Goal: Task Accomplishment & Management: Use online tool/utility

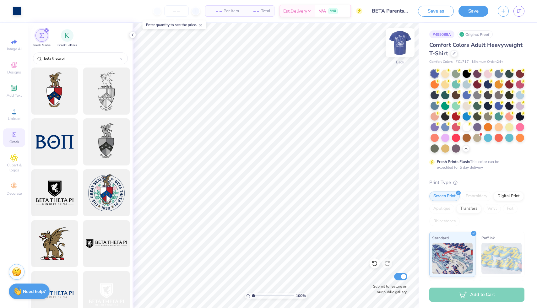
click at [403, 43] on img at bounding box center [400, 42] width 25 height 25
click at [402, 42] on img at bounding box center [400, 42] width 25 height 25
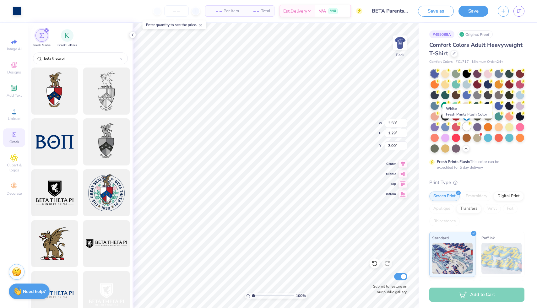
click at [468, 128] on div at bounding box center [467, 127] width 8 height 8
click at [404, 47] on img at bounding box center [400, 42] width 25 height 25
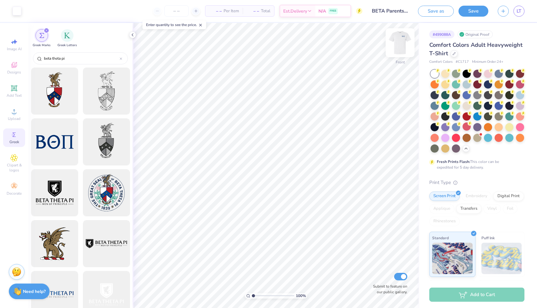
click at [404, 50] on img at bounding box center [400, 42] width 25 height 25
click at [435, 126] on div at bounding box center [435, 127] width 8 height 8
click at [403, 46] on img at bounding box center [400, 42] width 25 height 25
click at [403, 46] on img at bounding box center [400, 42] width 13 height 13
click at [403, 46] on img at bounding box center [400, 42] width 25 height 25
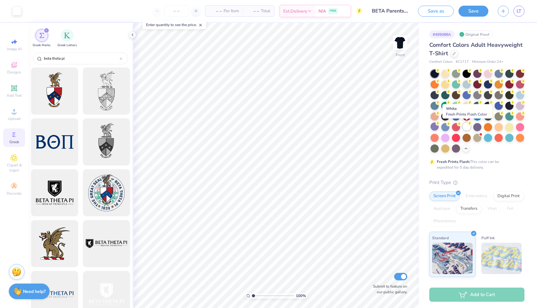
click at [465, 127] on div at bounding box center [467, 127] width 8 height 8
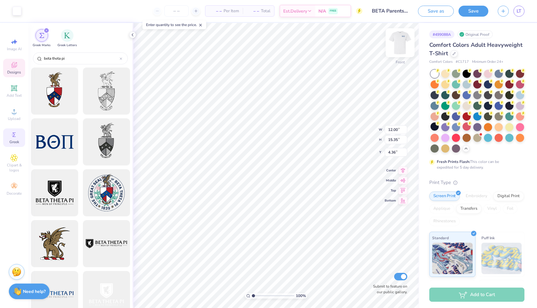
click at [401, 41] on img at bounding box center [400, 42] width 25 height 25
click at [401, 41] on img at bounding box center [400, 42] width 13 height 13
click at [500, 107] on div at bounding box center [499, 105] width 8 height 8
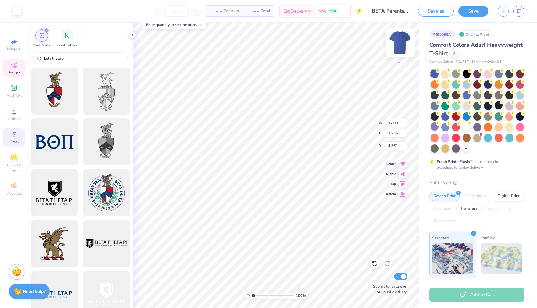
click at [403, 46] on img at bounding box center [400, 42] width 25 height 25
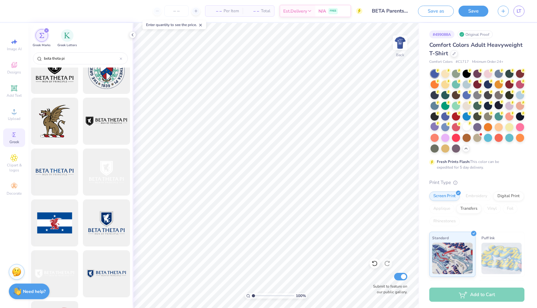
scroll to position [166, 0]
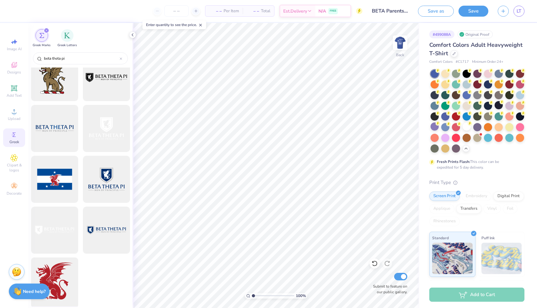
click at [72, 271] on div at bounding box center [55, 281] width 52 height 52
type input "2.49"
type input "3.00"
click at [397, 45] on img at bounding box center [400, 42] width 25 height 25
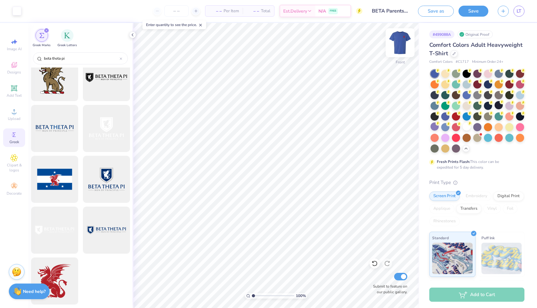
click at [399, 43] on img at bounding box center [400, 42] width 25 height 25
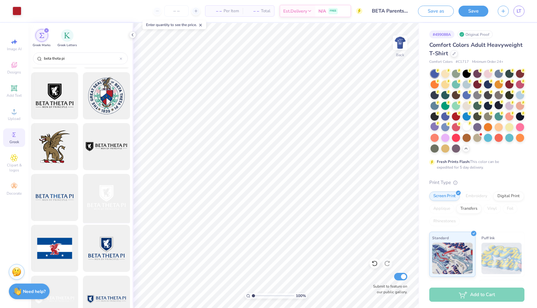
scroll to position [7, 0]
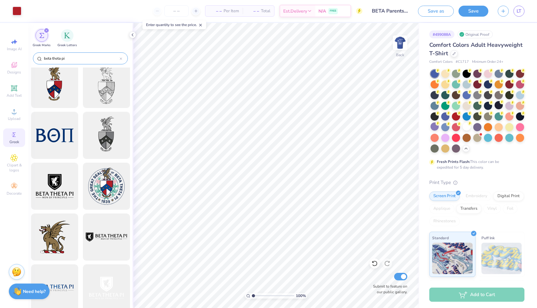
click at [120, 56] on div at bounding box center [121, 59] width 3 height 6
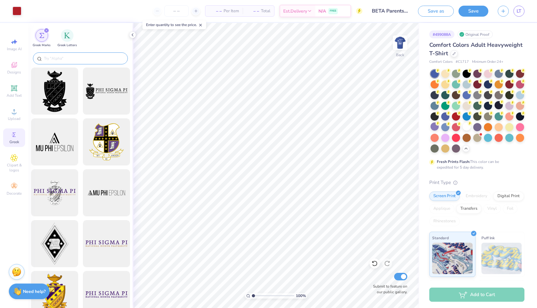
click at [116, 56] on input "text" at bounding box center [83, 58] width 80 height 6
click at [14, 94] on span "Add Text" at bounding box center [14, 95] width 15 height 5
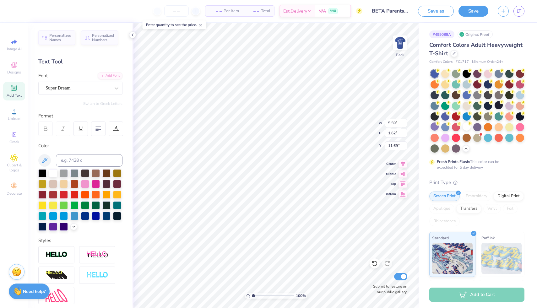
scroll to position [0, 0]
type textarea "X"
type textarea "Beta Theta PI"
click at [108, 90] on div "Super Dream" at bounding box center [78, 88] width 66 height 10
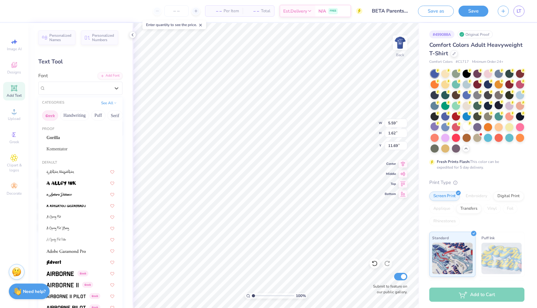
click at [51, 116] on button "Greek" at bounding box center [50, 116] width 16 height 10
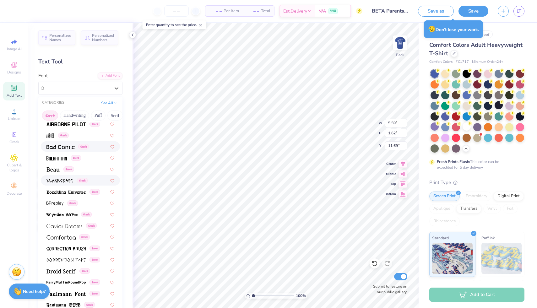
scroll to position [49, 0]
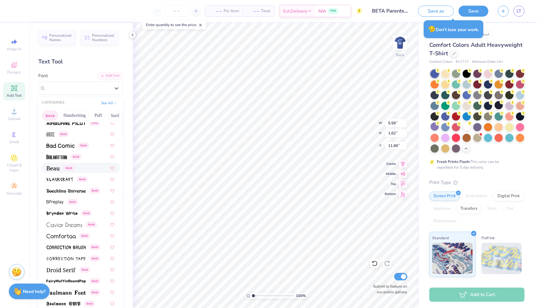
click at [79, 170] on div "Greek" at bounding box center [81, 168] width 68 height 7
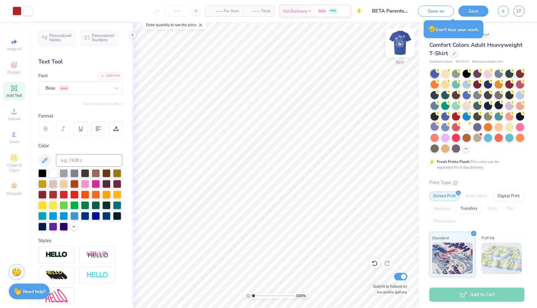
click at [398, 39] on img at bounding box center [400, 42] width 25 height 25
click at [398, 46] on img at bounding box center [400, 42] width 25 height 25
type input "2.88"
click at [405, 44] on img at bounding box center [400, 42] width 25 height 25
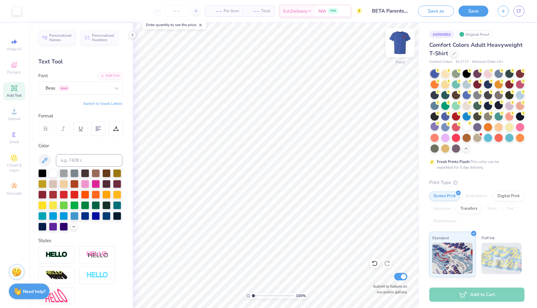
click at [402, 44] on img at bounding box center [400, 42] width 25 height 25
click at [403, 44] on img at bounding box center [400, 42] width 13 height 13
click at [14, 63] on icon at bounding box center [14, 65] width 8 height 8
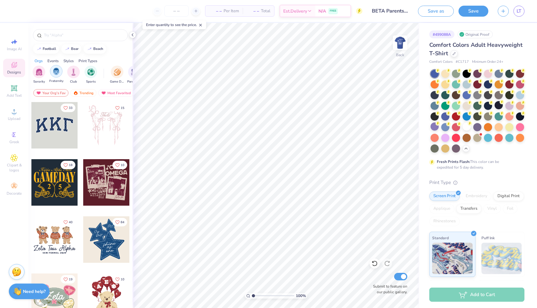
click at [60, 75] on div "filter for Fraternity" at bounding box center [56, 71] width 13 height 13
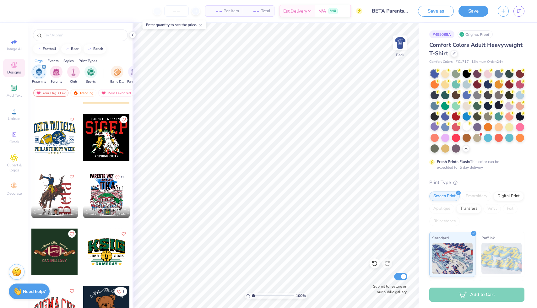
scroll to position [167, 0]
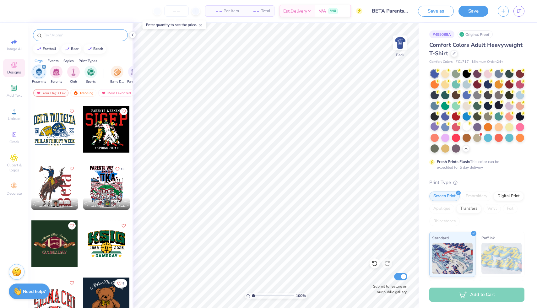
click at [68, 34] on input "text" at bounding box center [83, 35] width 80 height 6
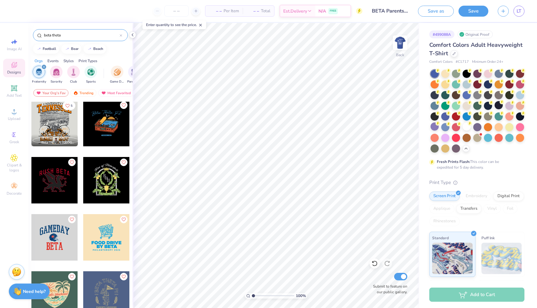
scroll to position [1802, 0]
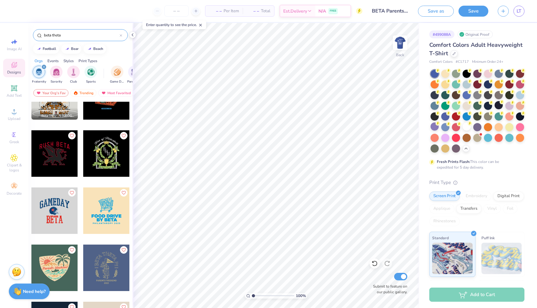
click at [81, 33] on input "beta theta" at bounding box center [81, 35] width 76 height 6
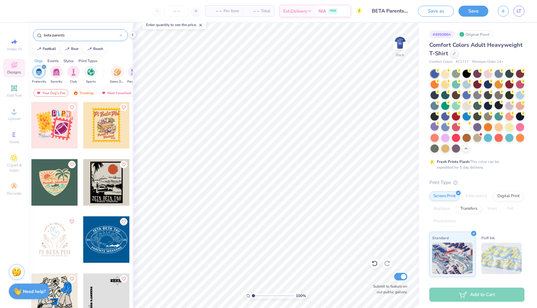
click at [76, 38] on div "beta parents" at bounding box center [80, 35] width 95 height 12
click at [77, 37] on input "beta parents" at bounding box center [81, 35] width 76 height 6
type input "b"
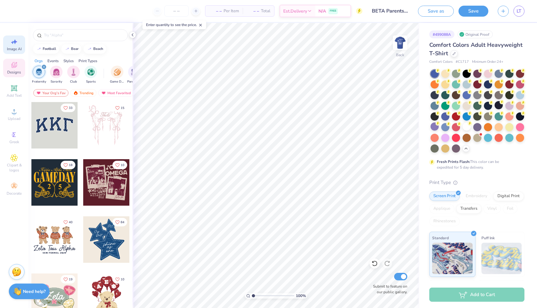
click at [14, 47] on span "Image AI" at bounding box center [14, 49] width 15 height 5
select select "4"
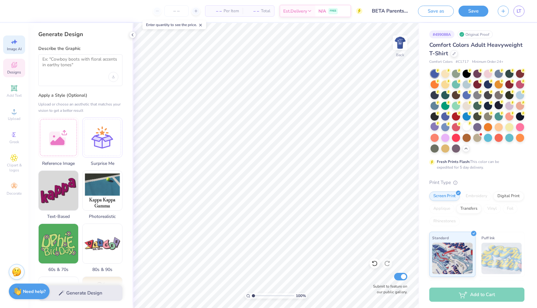
click at [19, 72] on span "Designs" at bounding box center [14, 72] width 14 height 5
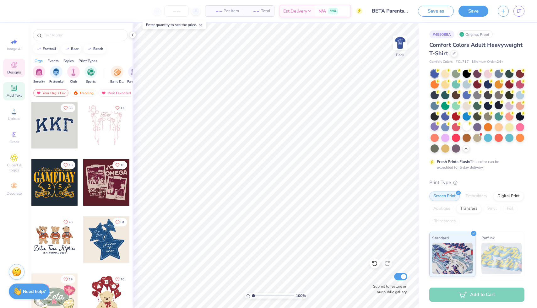
click at [12, 97] on span "Add Text" at bounding box center [14, 95] width 15 height 5
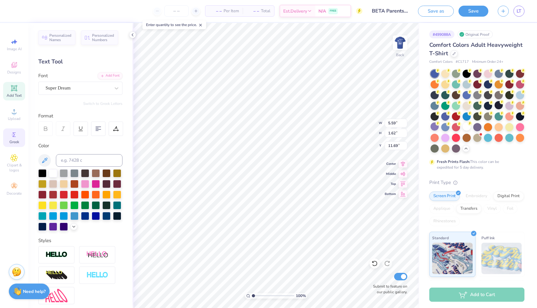
click at [12, 143] on span "Greek" at bounding box center [14, 142] width 10 height 5
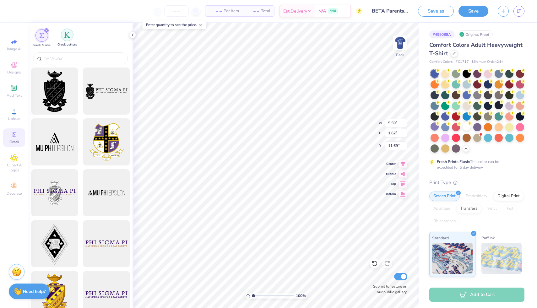
click at [63, 39] on div "filter for Greek Letters" at bounding box center [67, 35] width 13 height 13
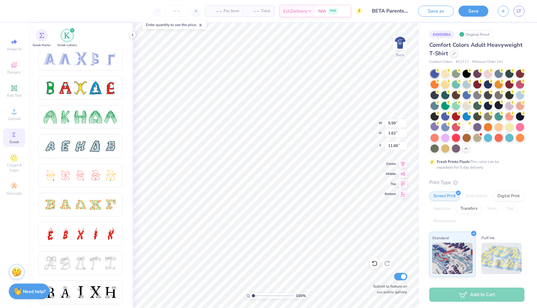
scroll to position [0, 0]
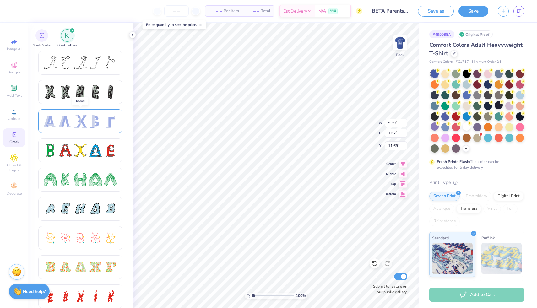
click at [93, 119] on div at bounding box center [95, 121] width 13 height 13
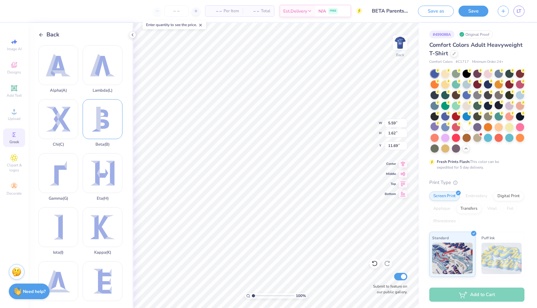
click at [97, 133] on div "Beta ( B )" at bounding box center [103, 123] width 40 height 48
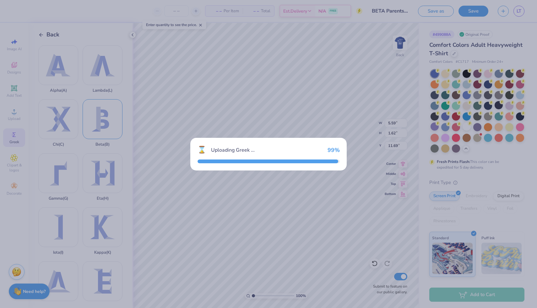
type input "3.22"
type input "3.68"
type input "10.66"
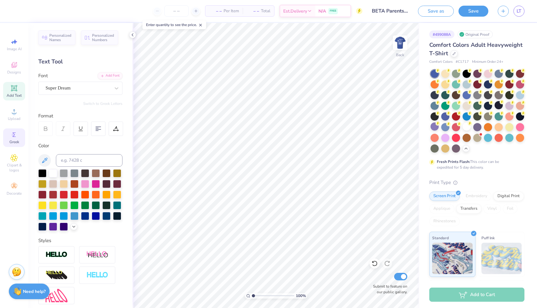
click at [15, 138] on icon at bounding box center [14, 135] width 8 height 8
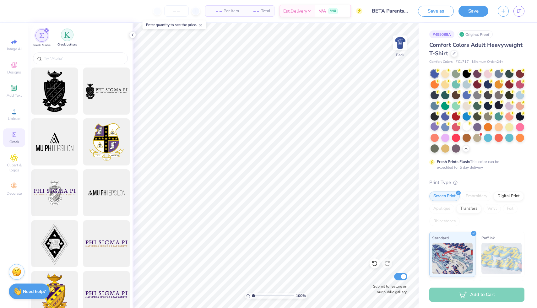
click at [68, 38] on img "filter for Greek Letters" at bounding box center [67, 35] width 6 height 6
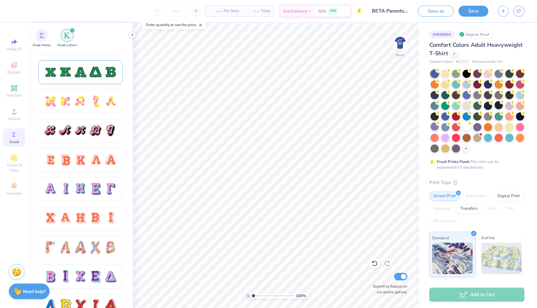
scroll to position [315, 0]
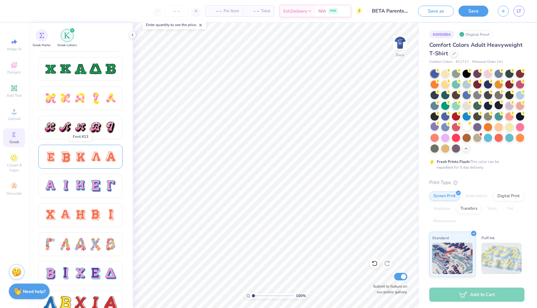
click at [85, 157] on div at bounding box center [80, 156] width 13 height 13
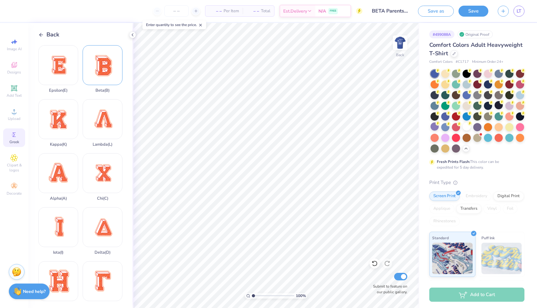
click at [105, 74] on div "Beta ( B )" at bounding box center [103, 69] width 40 height 48
click at [434, 73] on div at bounding box center [435, 74] width 8 height 8
click at [466, 126] on div at bounding box center [467, 127] width 8 height 8
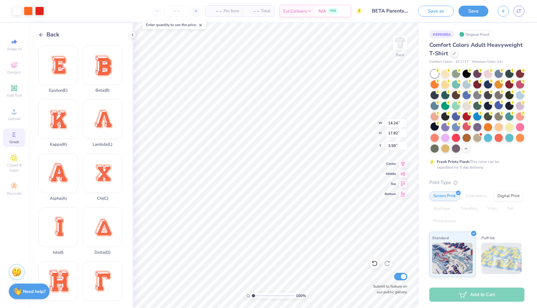
click at [456, 121] on div at bounding box center [478, 111] width 94 height 83
click at [479, 116] on div at bounding box center [478, 116] width 8 height 8
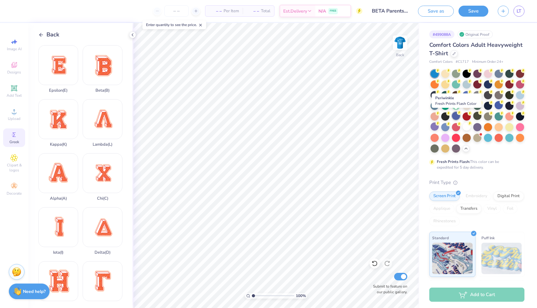
click at [456, 117] on div at bounding box center [456, 116] width 8 height 8
click at [499, 106] on div at bounding box center [499, 105] width 8 height 8
click at [465, 116] on div at bounding box center [467, 116] width 8 height 8
click at [43, 35] on icon at bounding box center [41, 35] width 6 height 6
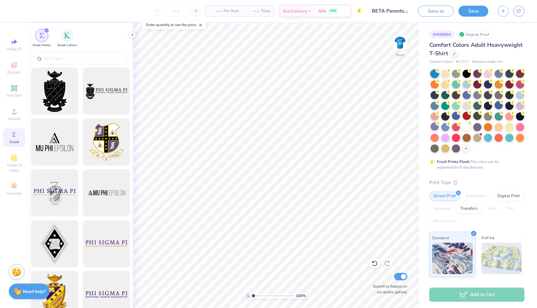
click at [43, 35] on img "filter for Greek Marks" at bounding box center [41, 35] width 5 height 5
click at [520, 11] on span "LT" at bounding box center [519, 11] width 5 height 7
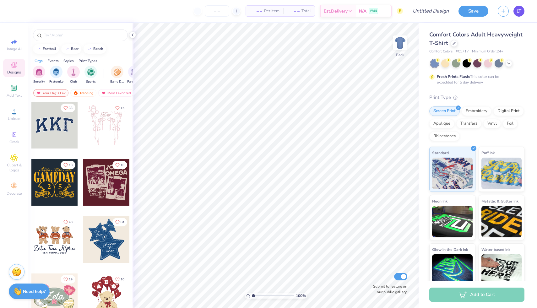
click at [521, 10] on span "LT" at bounding box center [519, 11] width 5 height 7
click at [17, 42] on icon at bounding box center [14, 42] width 8 height 8
select select "4"
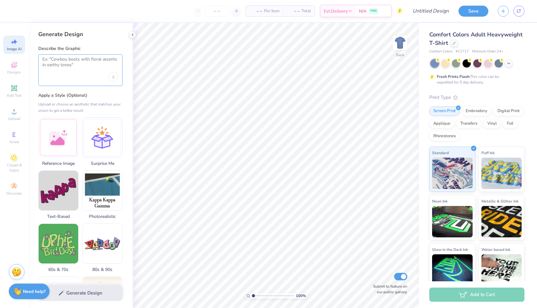
click at [80, 60] on textarea at bounding box center [80, 65] width 76 height 16
click at [14, 64] on icon at bounding box center [14, 65] width 8 height 8
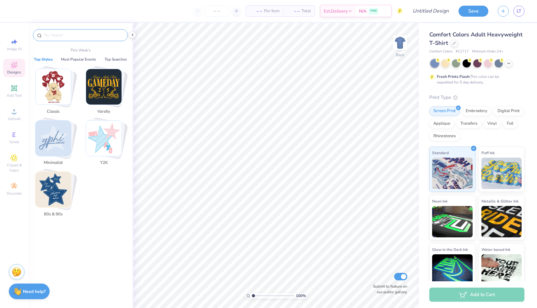
click at [68, 33] on input "text" at bounding box center [83, 35] width 80 height 6
click at [12, 41] on icon at bounding box center [14, 42] width 8 height 8
select select "4"
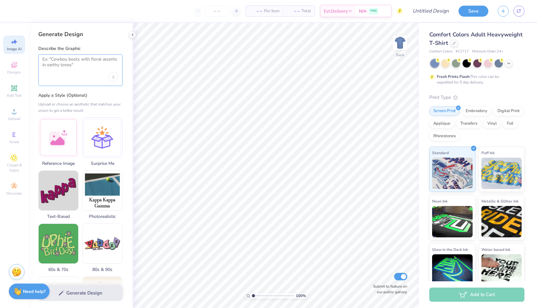
click at [73, 61] on textarea at bounding box center [80, 65] width 76 height 16
type textarea "B"
type textarea "the budweiser"
click at [82, 71] on textarea "the budweiser" at bounding box center [80, 65] width 76 height 16
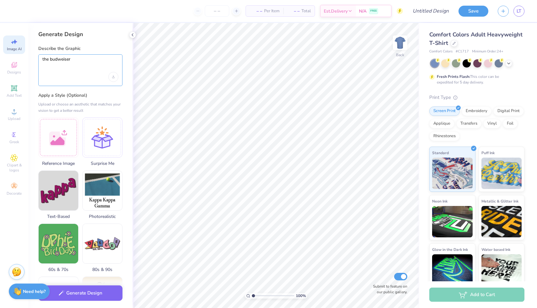
click at [82, 71] on textarea "the budweiser" at bounding box center [80, 65] width 76 height 16
type textarea "t"
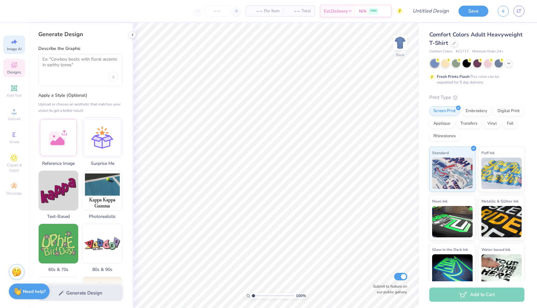
click at [14, 66] on icon at bounding box center [14, 65] width 6 height 6
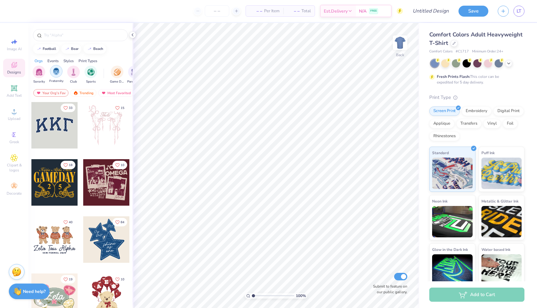
click at [58, 73] on img "filter for Fraternity" at bounding box center [56, 71] width 7 height 7
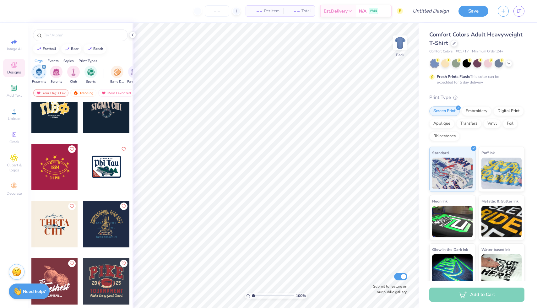
scroll to position [1449, 0]
